Goal: Information Seeking & Learning: Learn about a topic

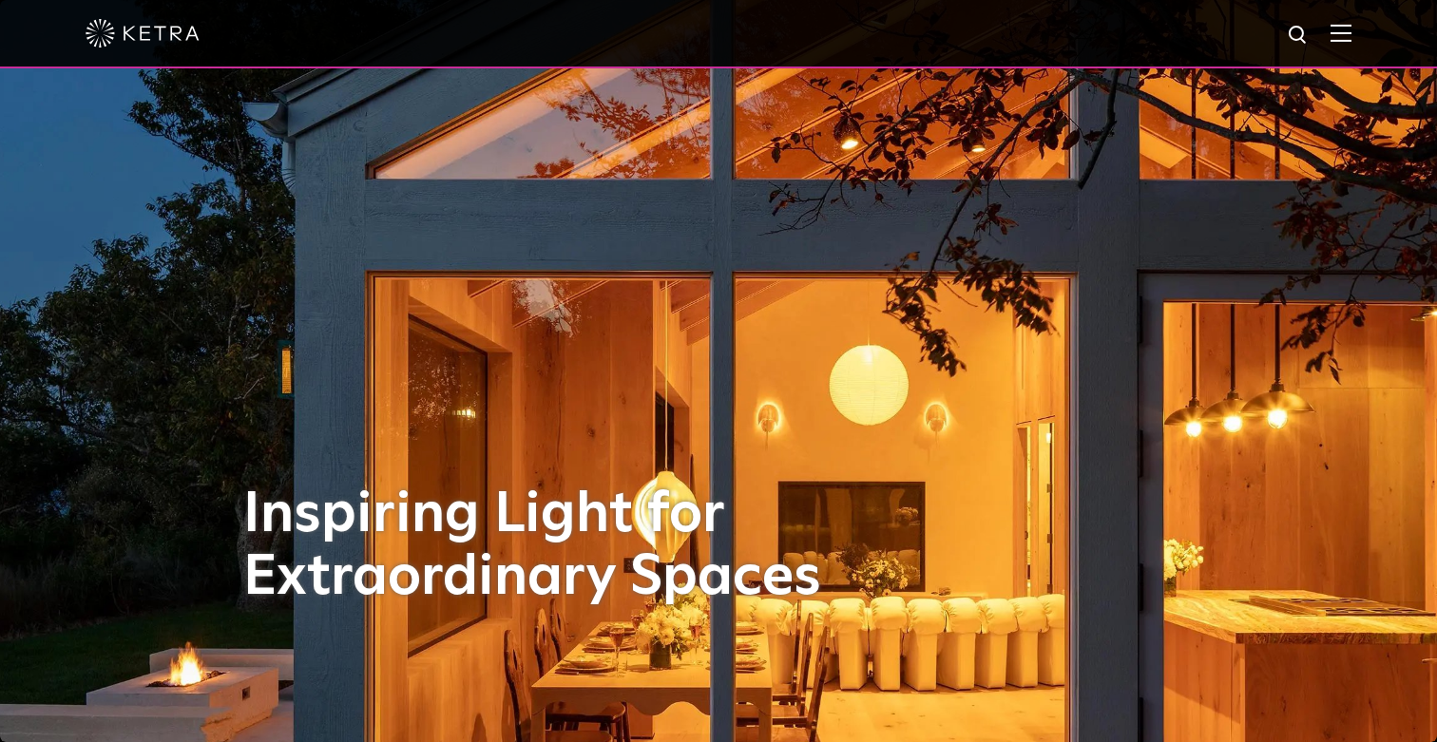
click at [1335, 40] on img at bounding box center [1341, 33] width 21 height 18
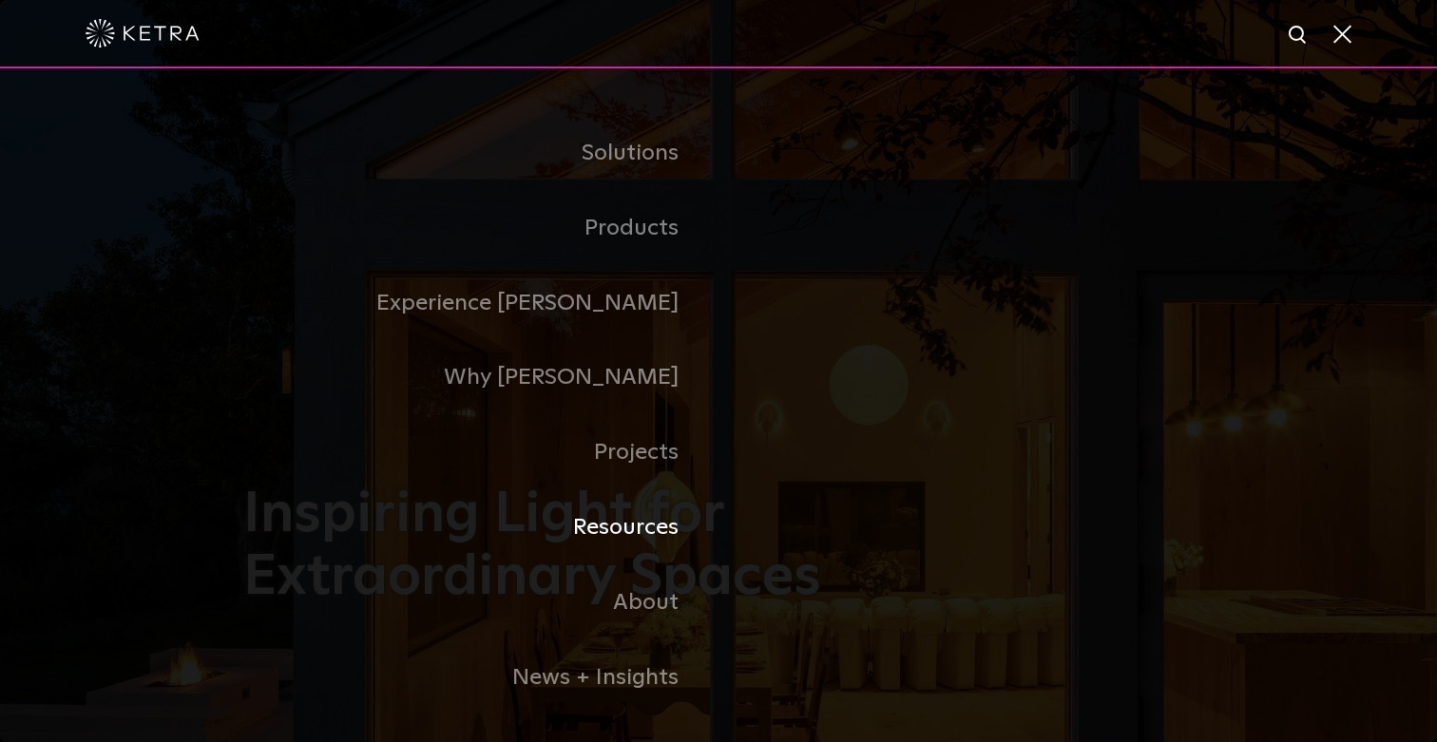
click at [630, 520] on link "Resources" at bounding box center [480, 527] width 475 height 75
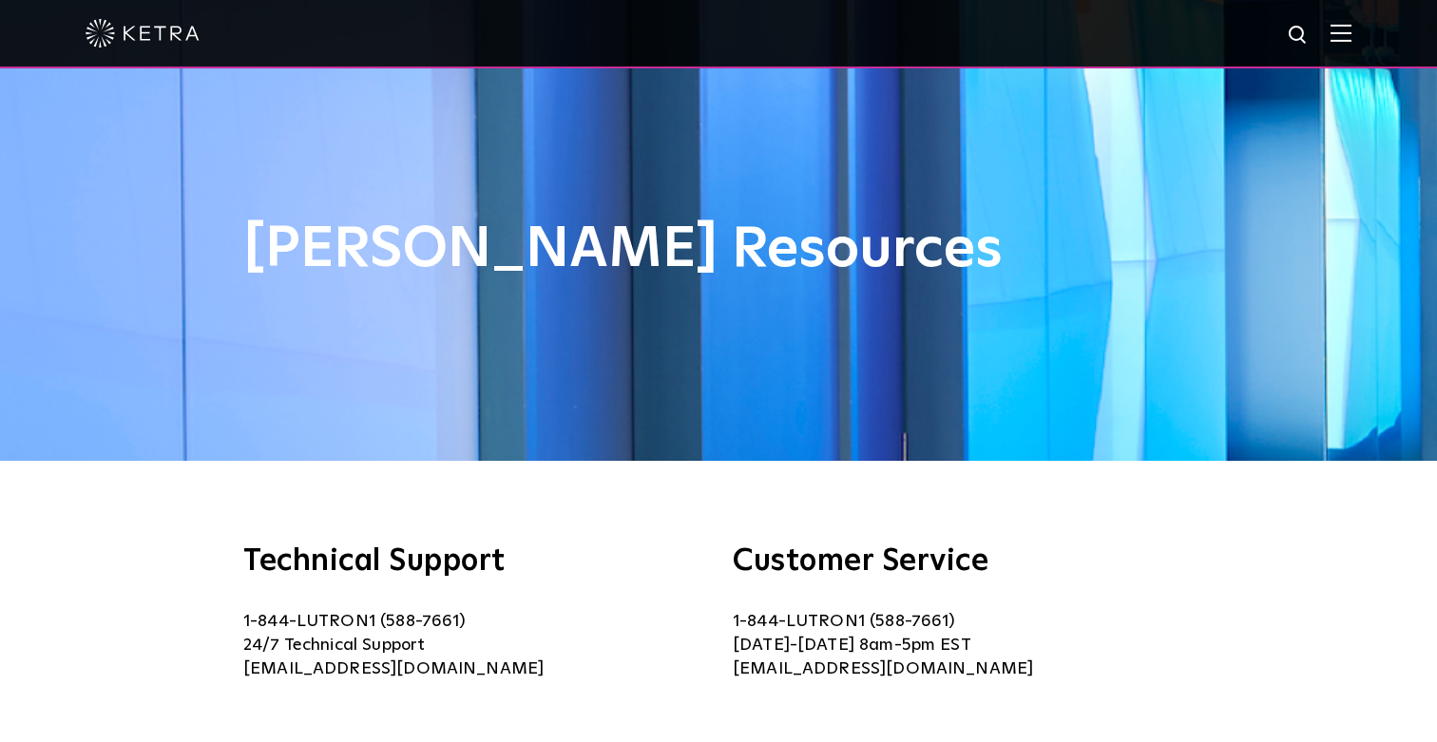
click at [1340, 21] on div at bounding box center [719, 33] width 1266 height 67
click at [1348, 33] on img at bounding box center [1341, 33] width 21 height 18
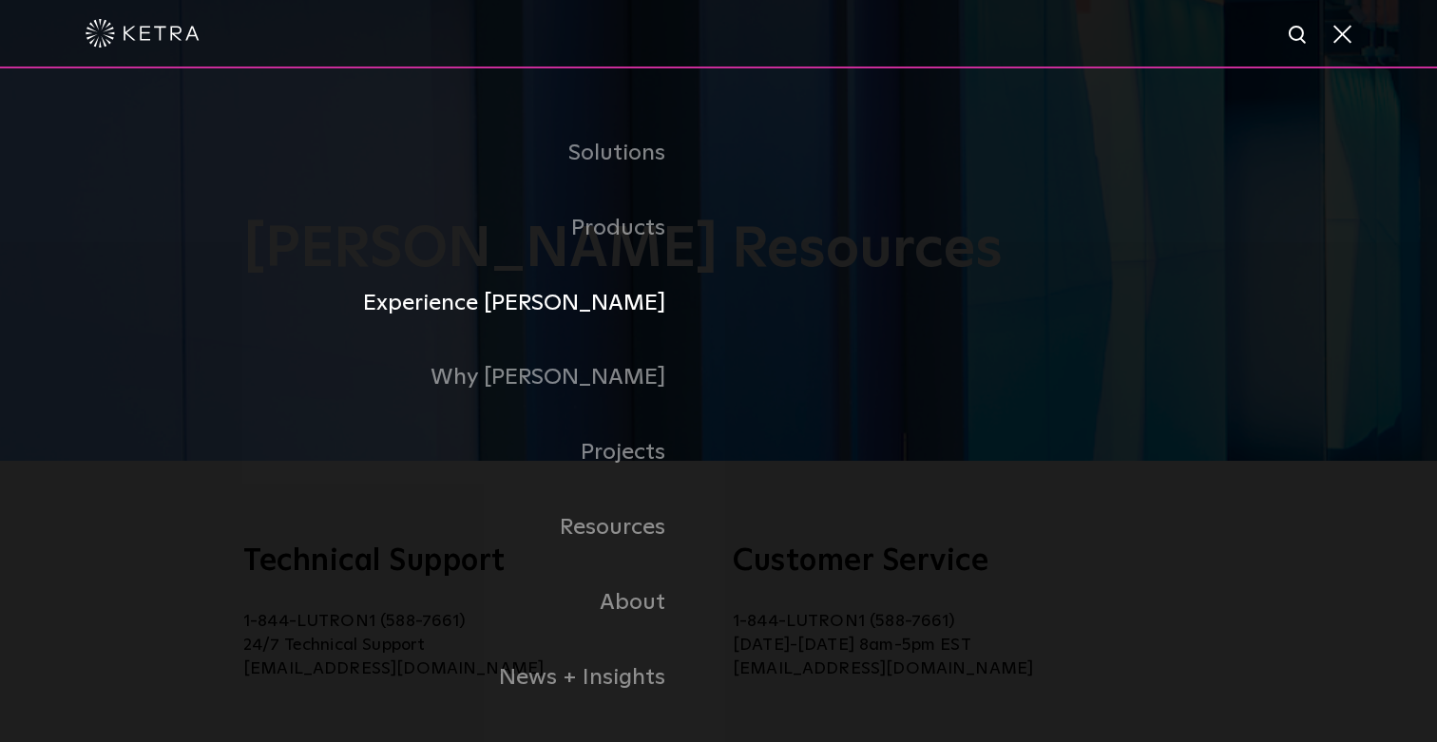
click at [903, 335] on li "Experience [PERSON_NAME]" at bounding box center [719, 303] width 1274 height 75
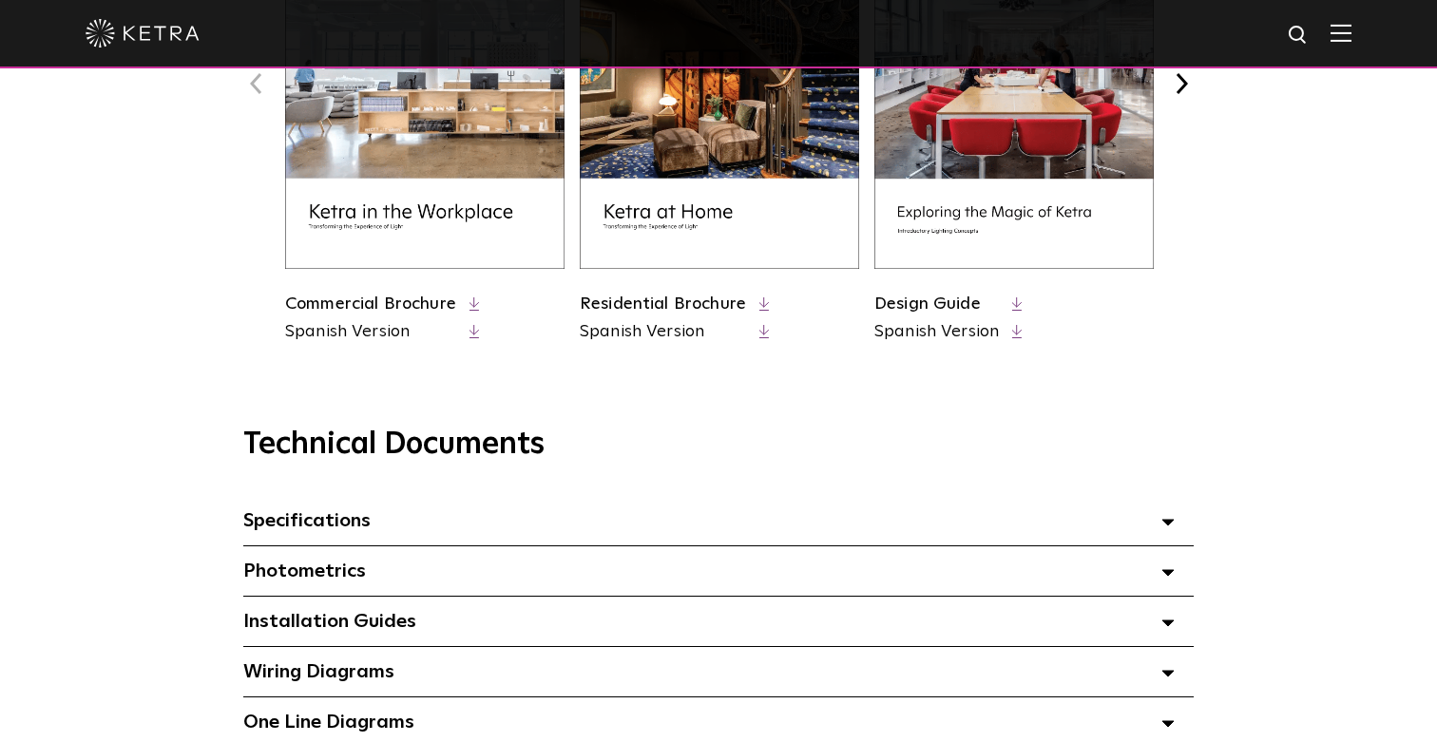
scroll to position [1024, 0]
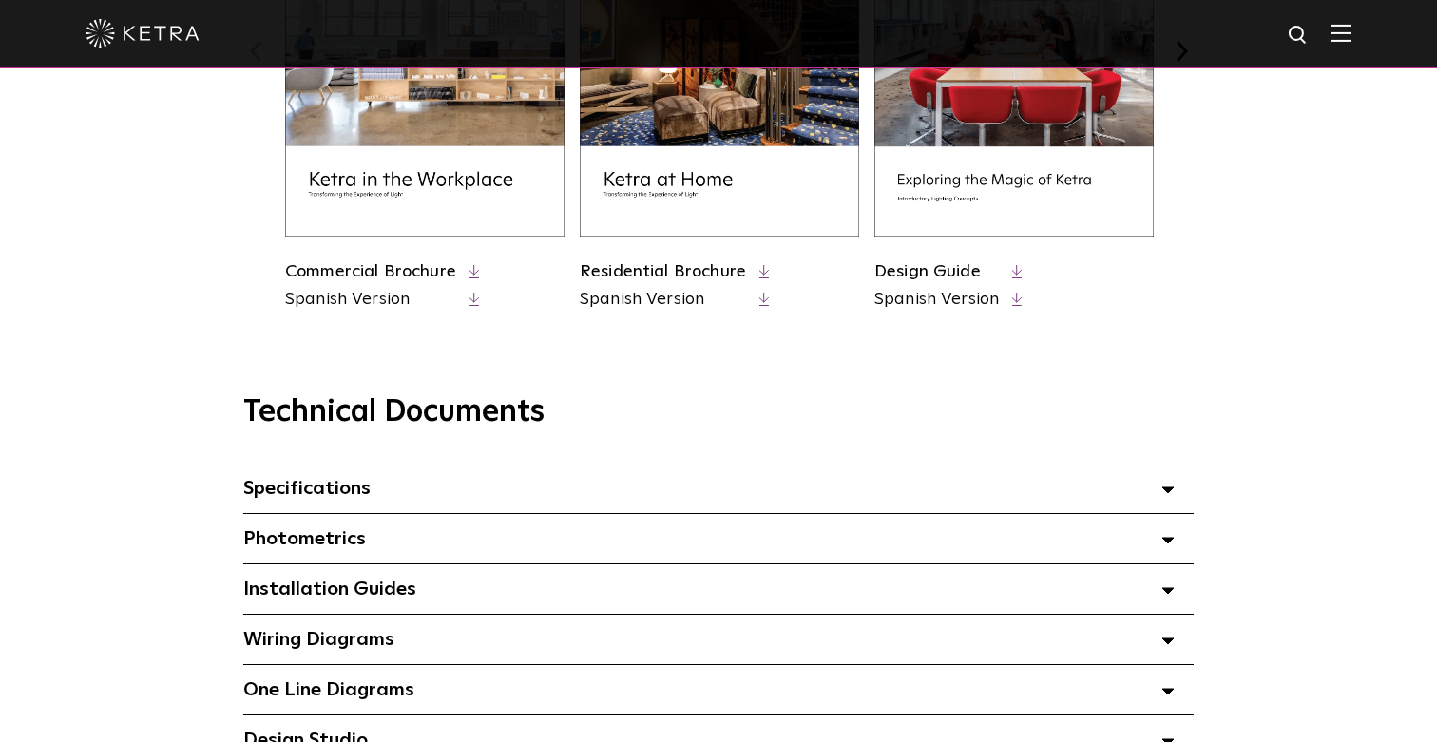
click at [659, 537] on div "Photometrics Select checkboxes to use the bulk download option below" at bounding box center [718, 538] width 950 height 49
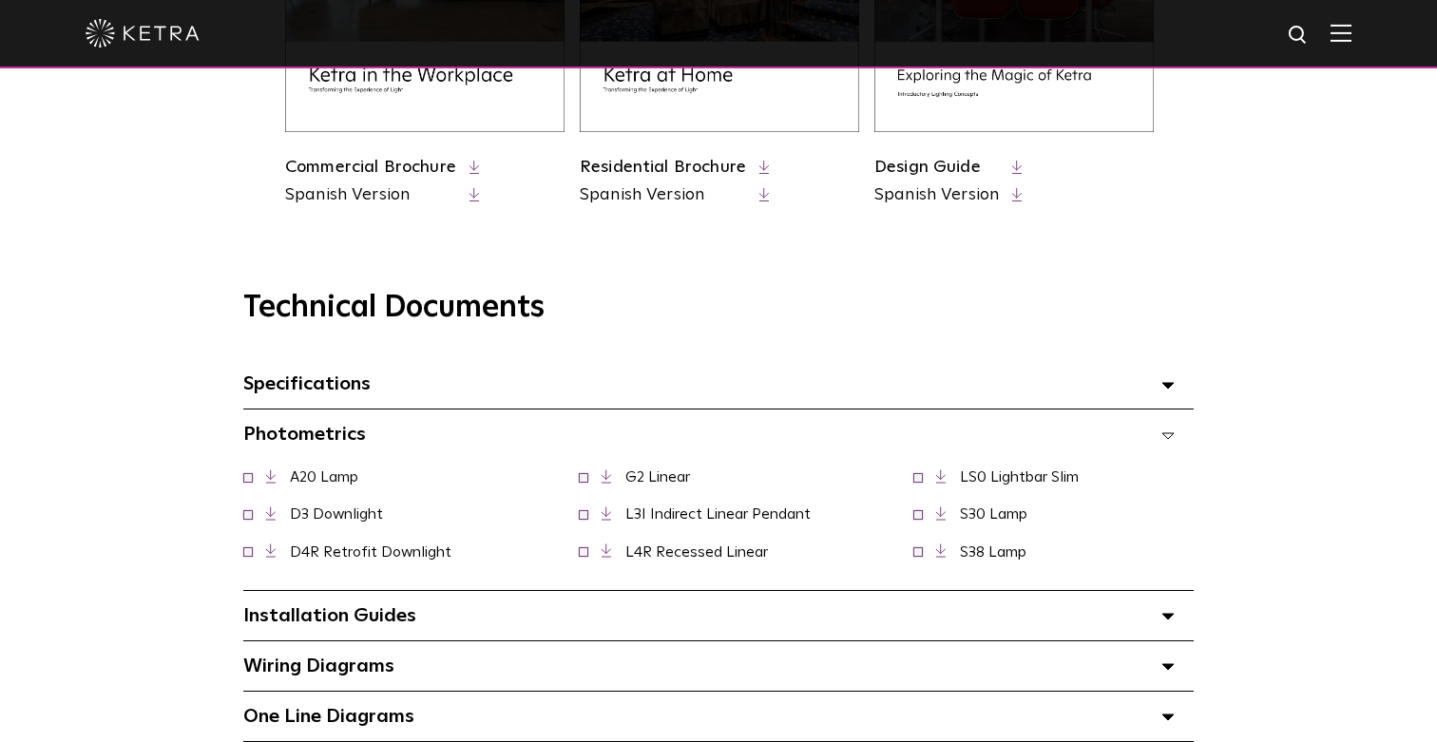
scroll to position [1144, 0]
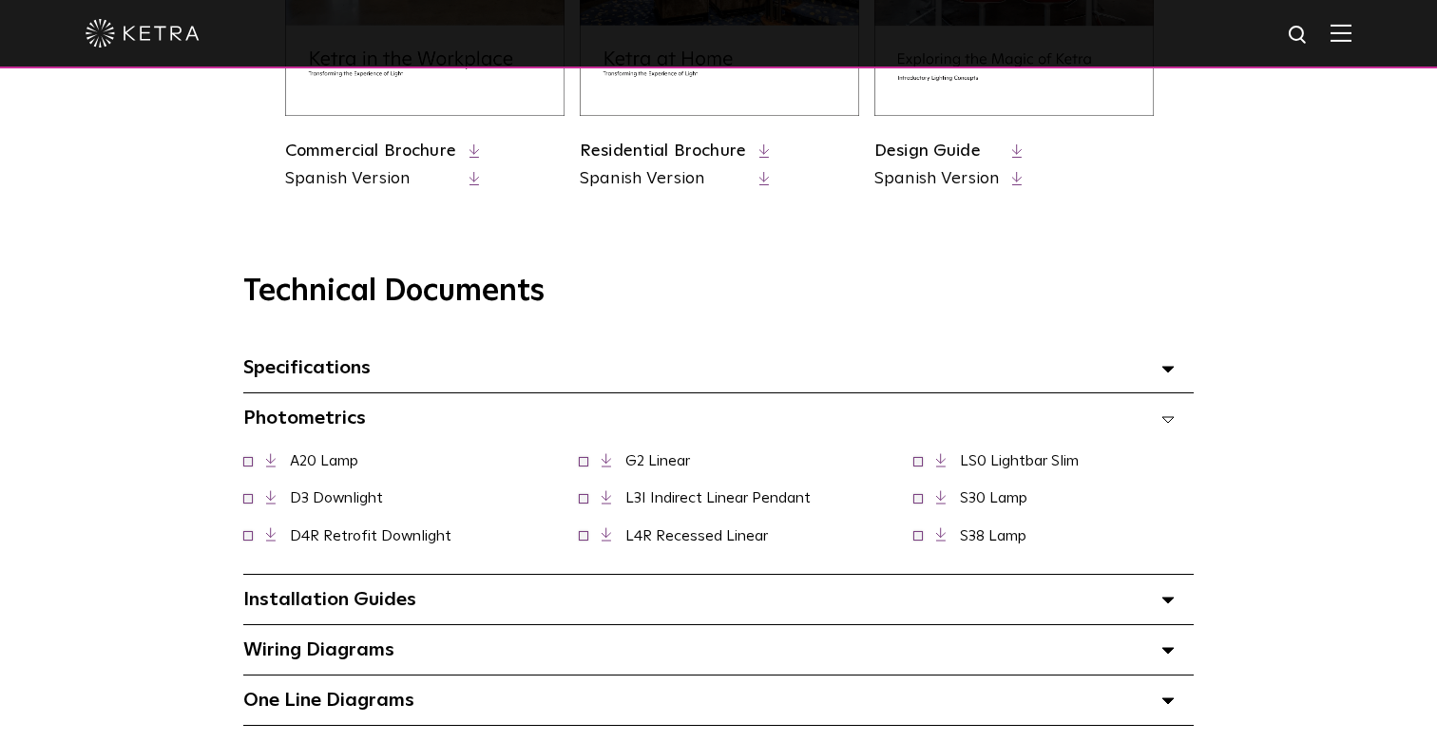
click at [257, 537] on span "D4R Retrofit Downlight" at bounding box center [358, 536] width 231 height 18
click at [248, 537] on span at bounding box center [248, 534] width 10 height 10
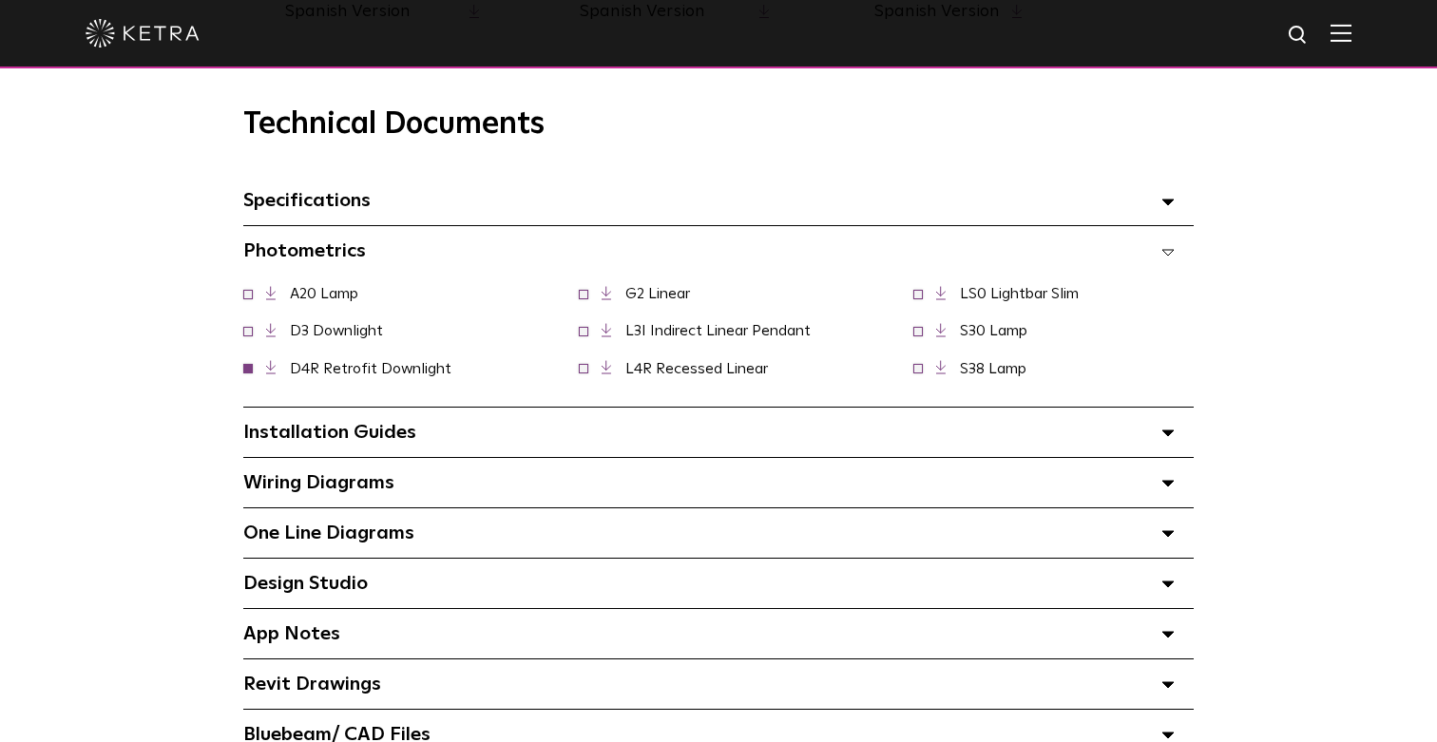
scroll to position [1313, 0]
click at [251, 324] on span at bounding box center [248, 329] width 10 height 10
click at [585, 293] on span at bounding box center [584, 292] width 10 height 10
click at [604, 290] on polyline at bounding box center [604, 290] width 5 height 10
click at [358, 421] on div "Installation Guides Select checkboxes to use the bulk download option below" at bounding box center [718, 431] width 950 height 49
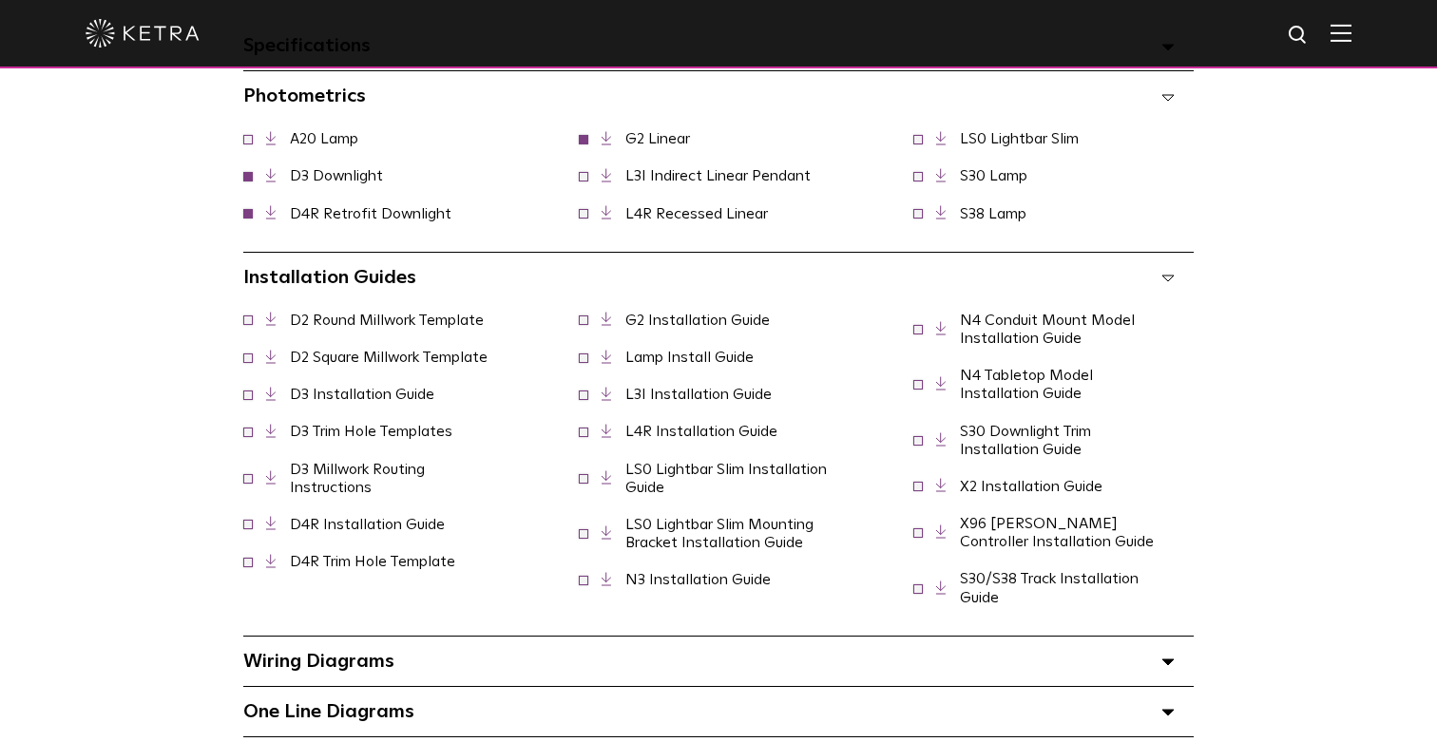
scroll to position [1472, 0]
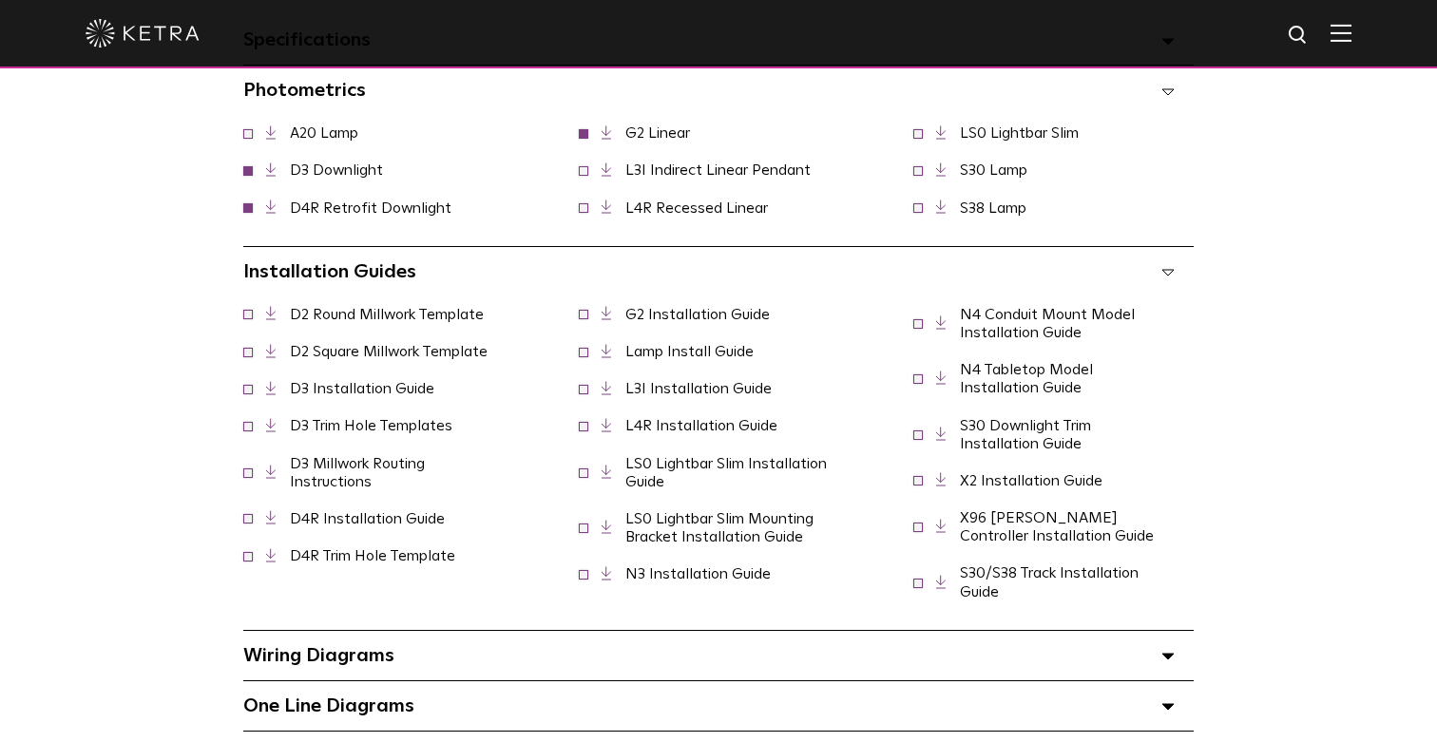
click at [324, 264] on span "Installation Guides Select checkboxes to use the bulk download option below" at bounding box center [329, 271] width 173 height 19
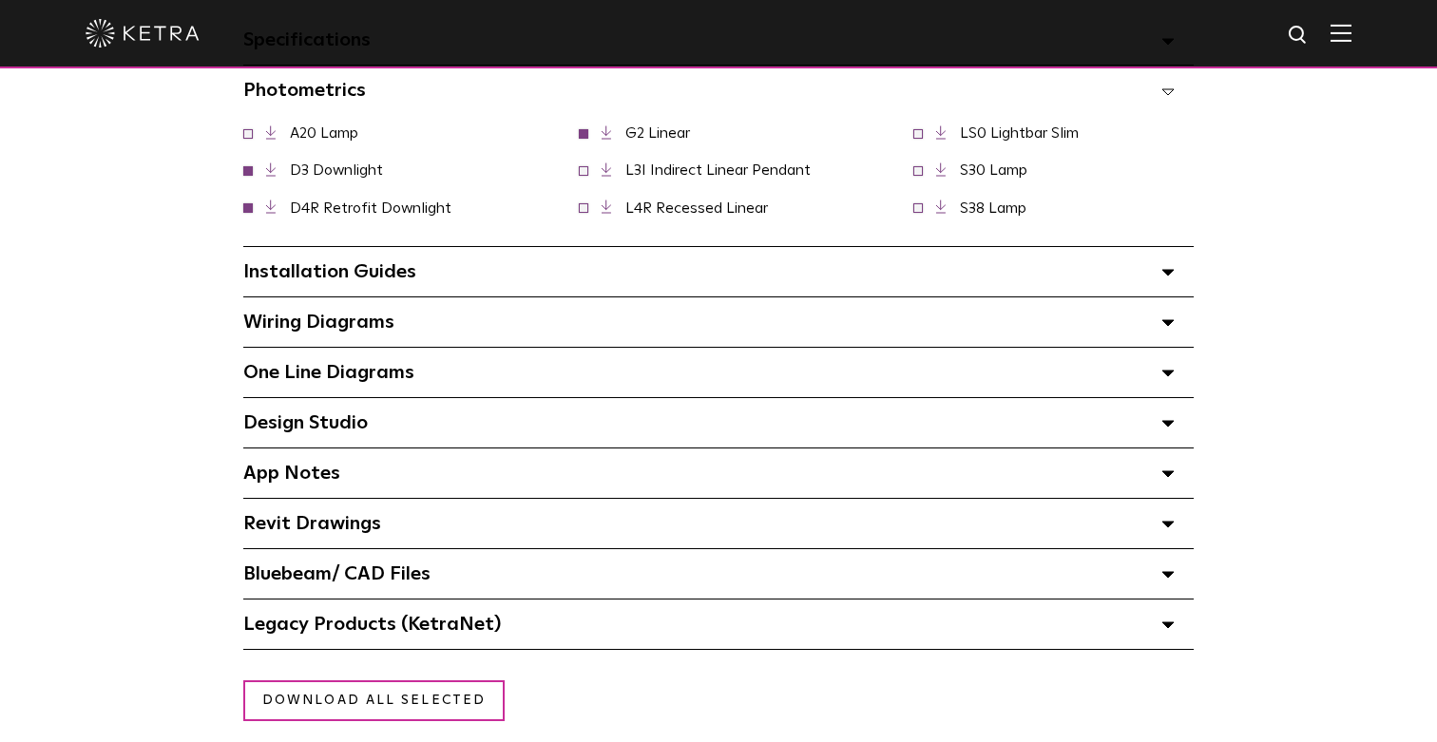
click at [297, 482] on span "App Notes Select checkboxes to use the bulk download option below" at bounding box center [291, 473] width 97 height 19
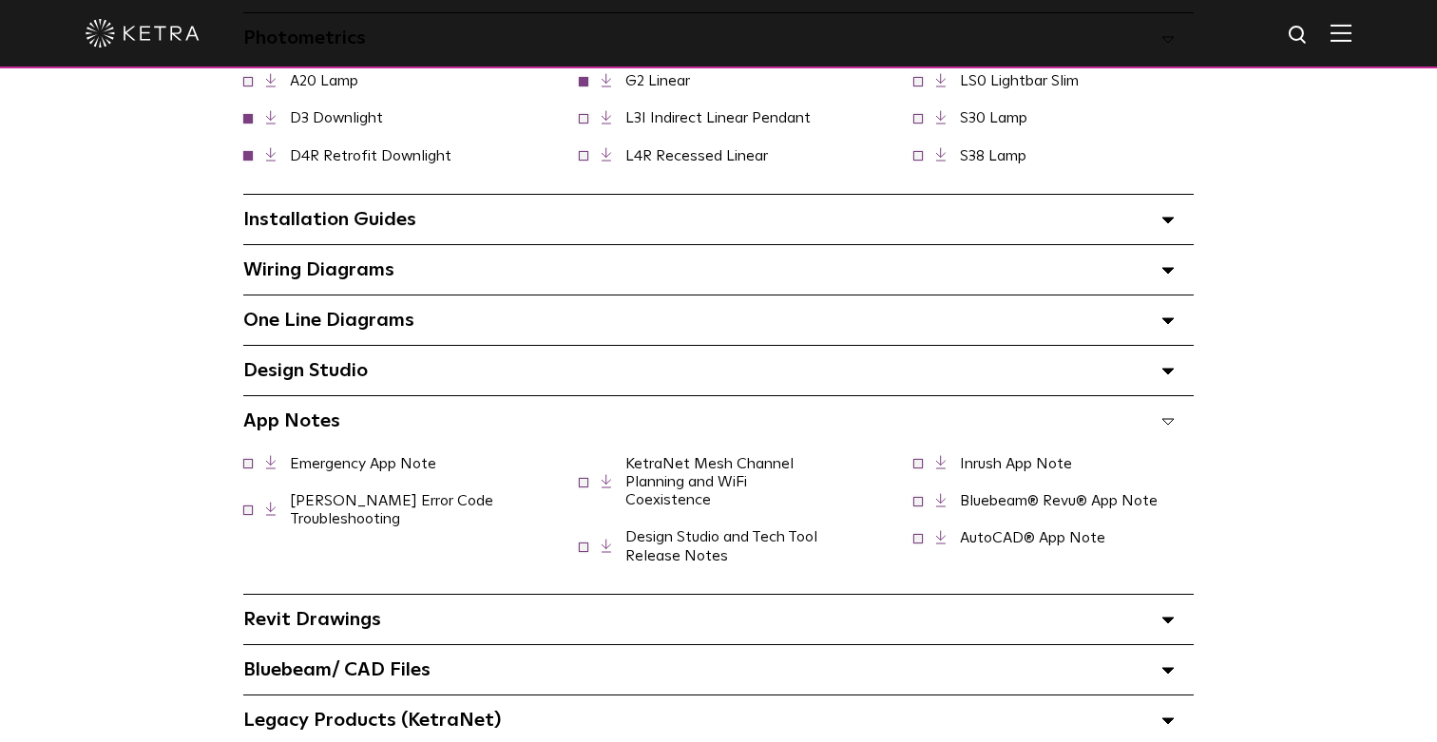
scroll to position [1525, 0]
click at [313, 426] on span "App Notes Select checkboxes to use the bulk download option below" at bounding box center [291, 420] width 97 height 19
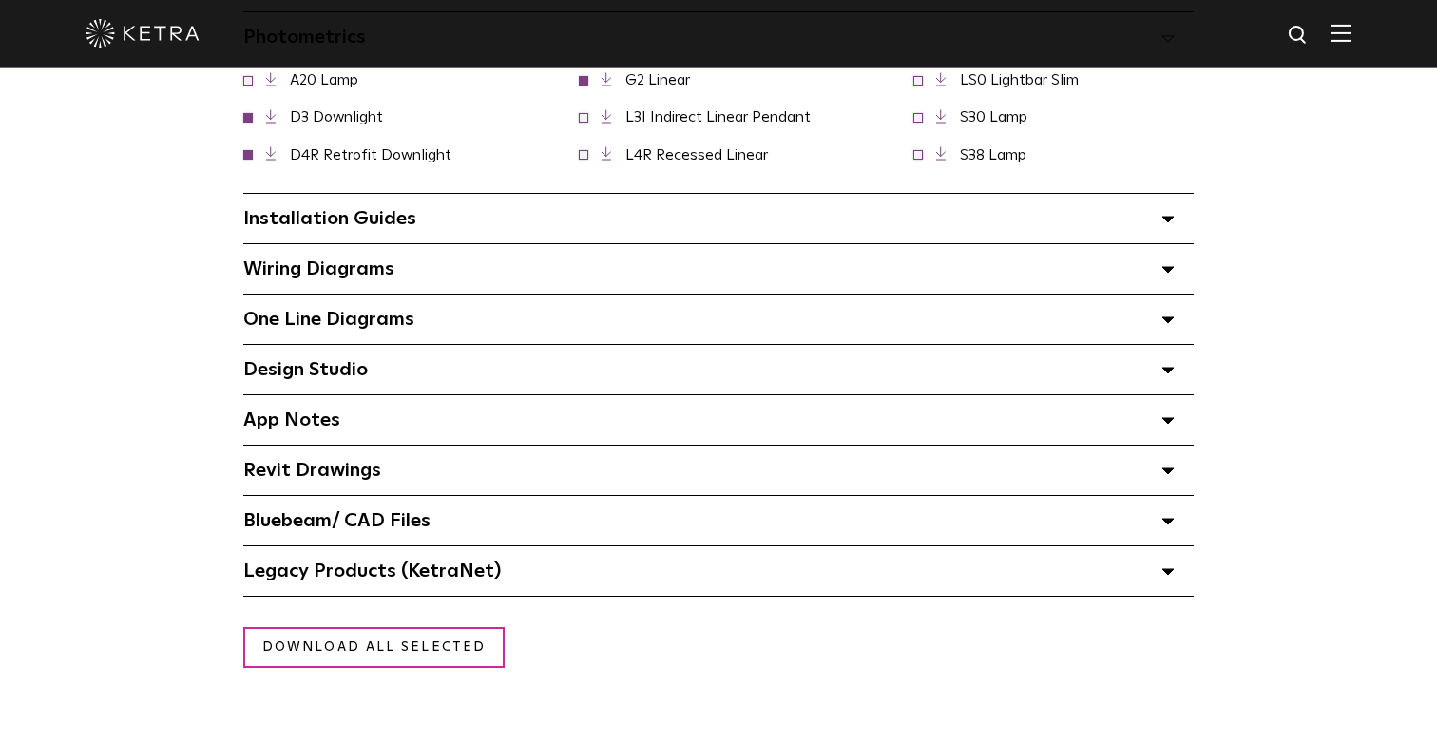
click at [351, 277] on span "Wiring Diagrams Select checkboxes to use the bulk download option below" at bounding box center [318, 268] width 151 height 19
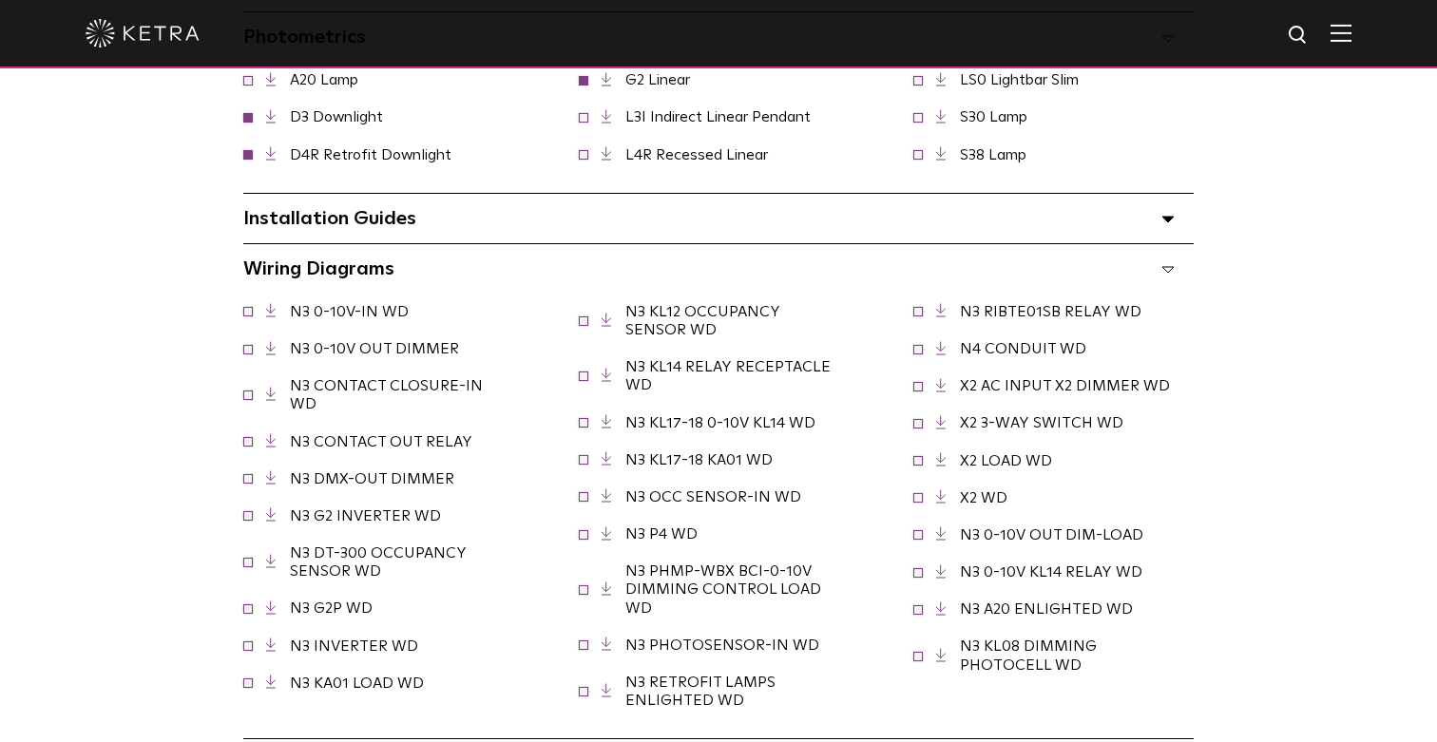
click at [351, 277] on span "Wiring Diagrams Select checkboxes to use the bulk download option below" at bounding box center [318, 268] width 151 height 19
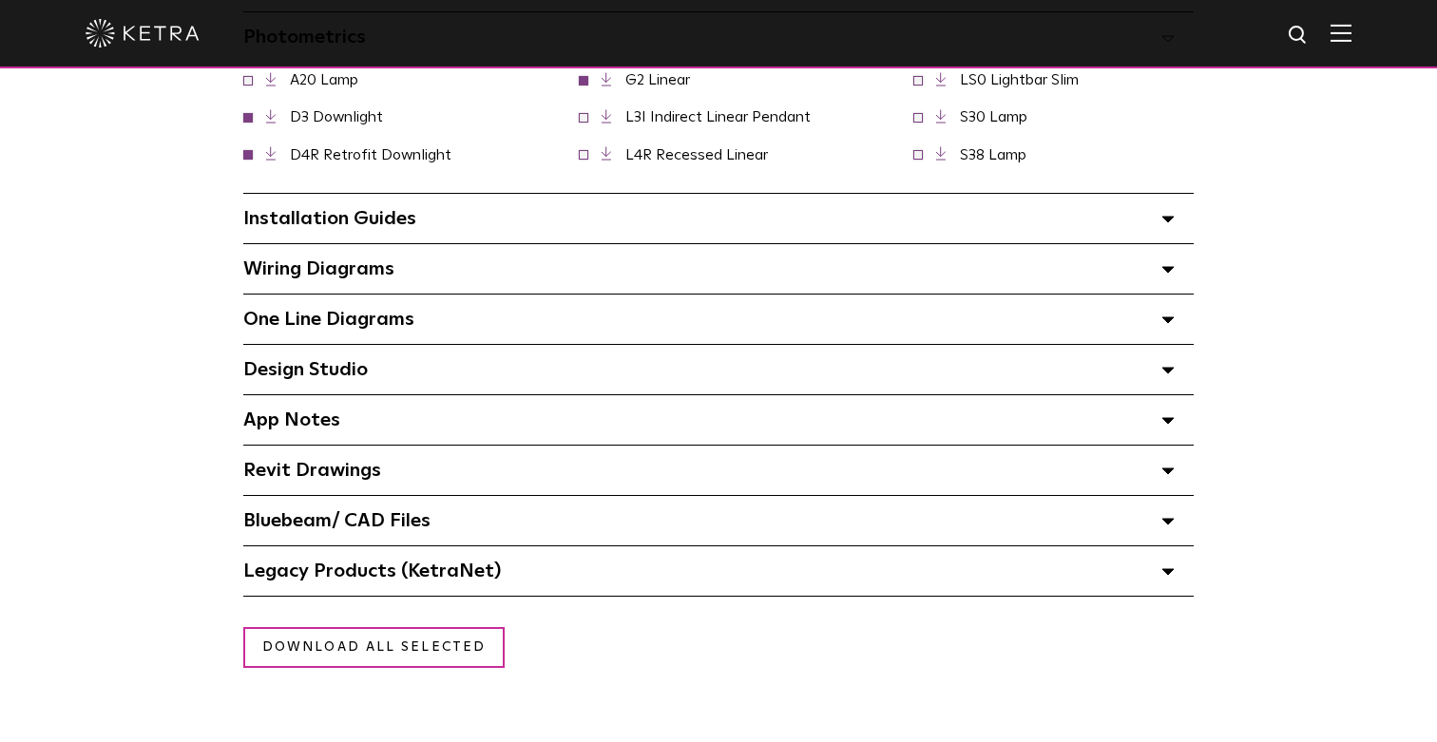
scroll to position [1270, 0]
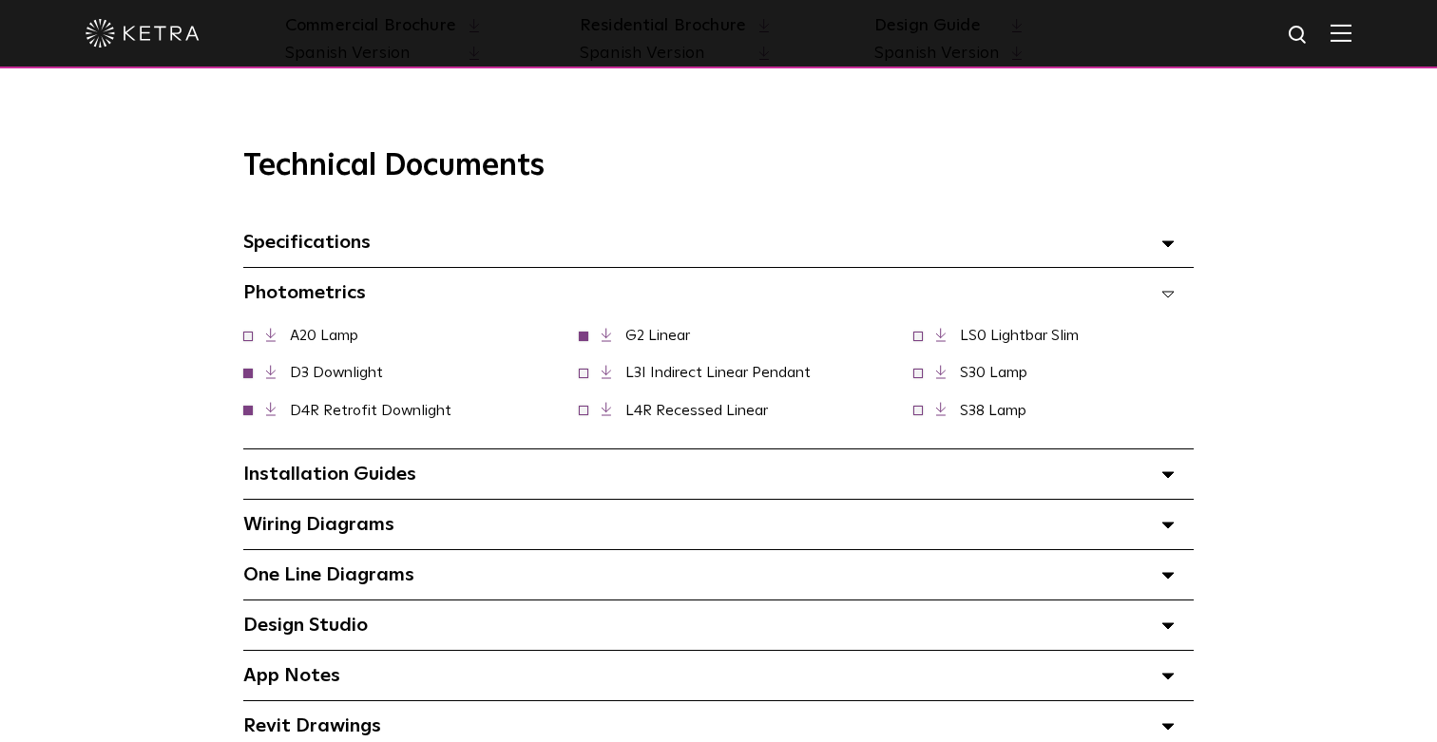
click at [347, 245] on span "Specifications Select checkboxes to use the bulk download option below" at bounding box center [306, 242] width 127 height 19
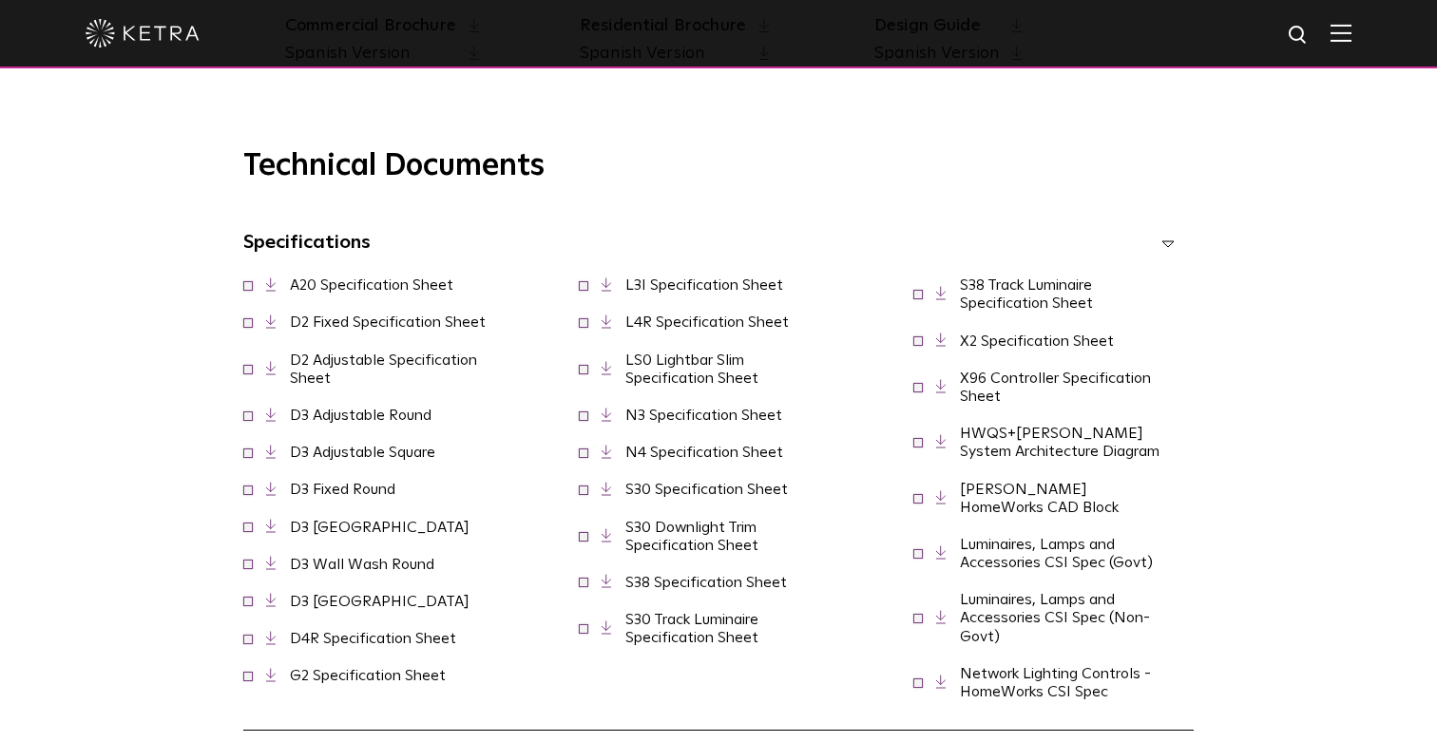
click at [245, 319] on span at bounding box center [248, 321] width 10 height 10
click at [246, 367] on span at bounding box center [248, 368] width 10 height 10
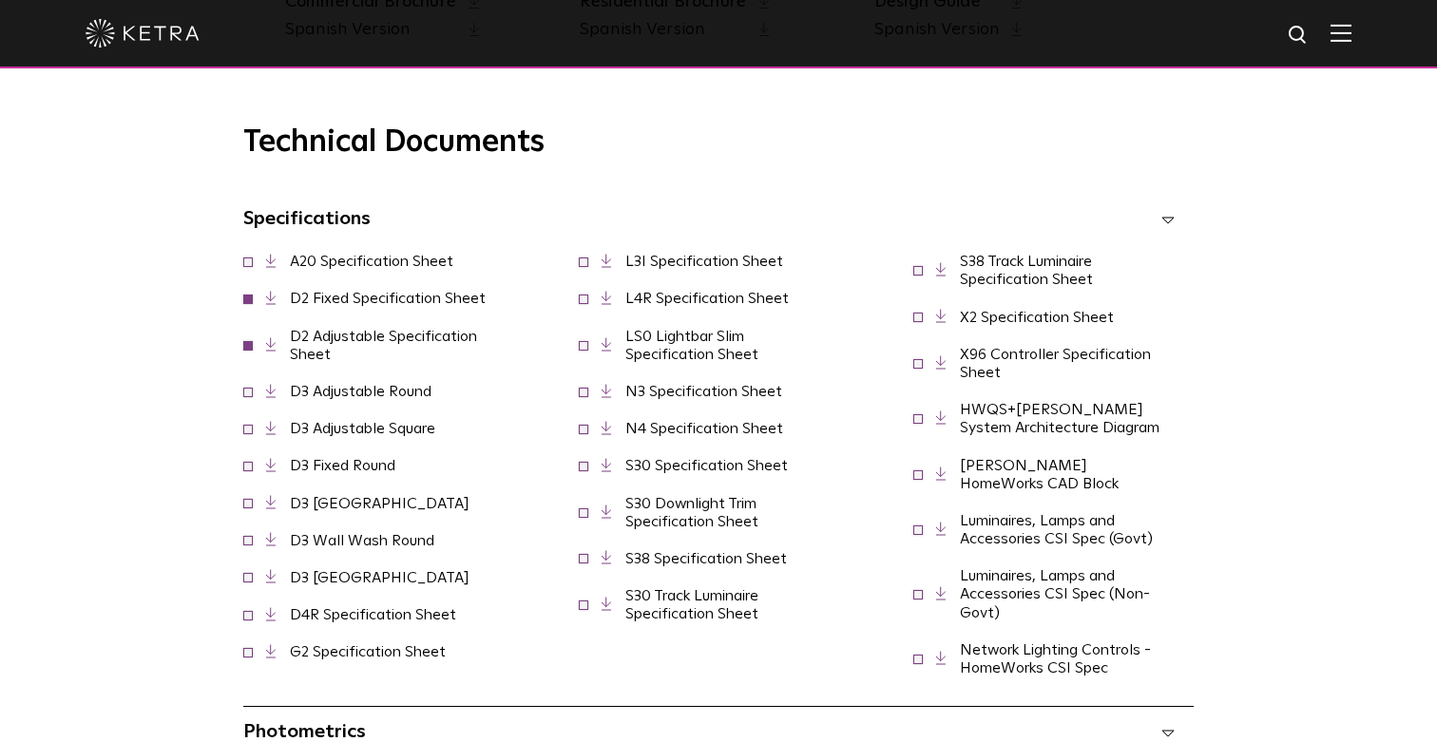
scroll to position [1289, 0]
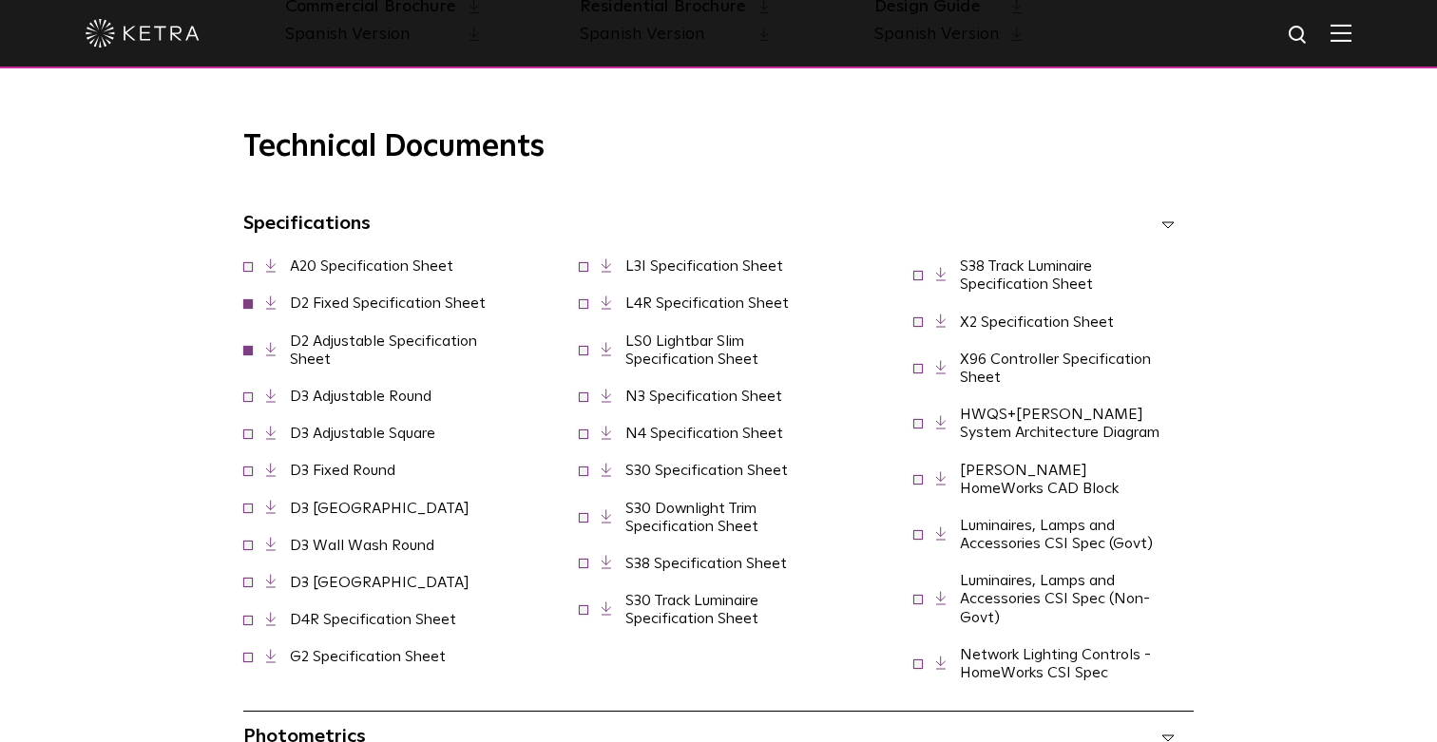
click at [246, 617] on span at bounding box center [248, 619] width 10 height 10
click at [271, 613] on icon at bounding box center [271, 619] width 10 height 14
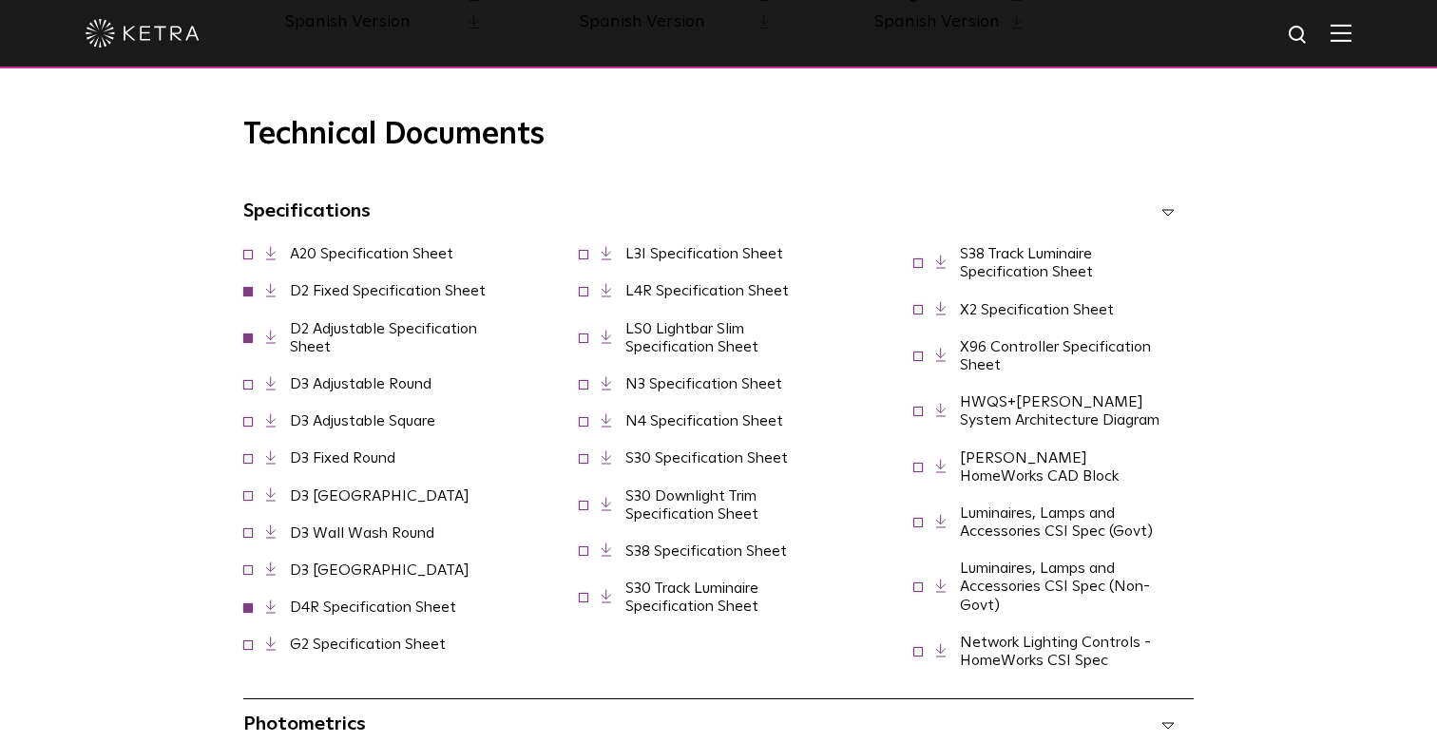
click at [268, 334] on icon at bounding box center [271, 337] width 10 height 14
click at [271, 291] on icon at bounding box center [271, 290] width 10 height 14
